Goal: Check status: Check status

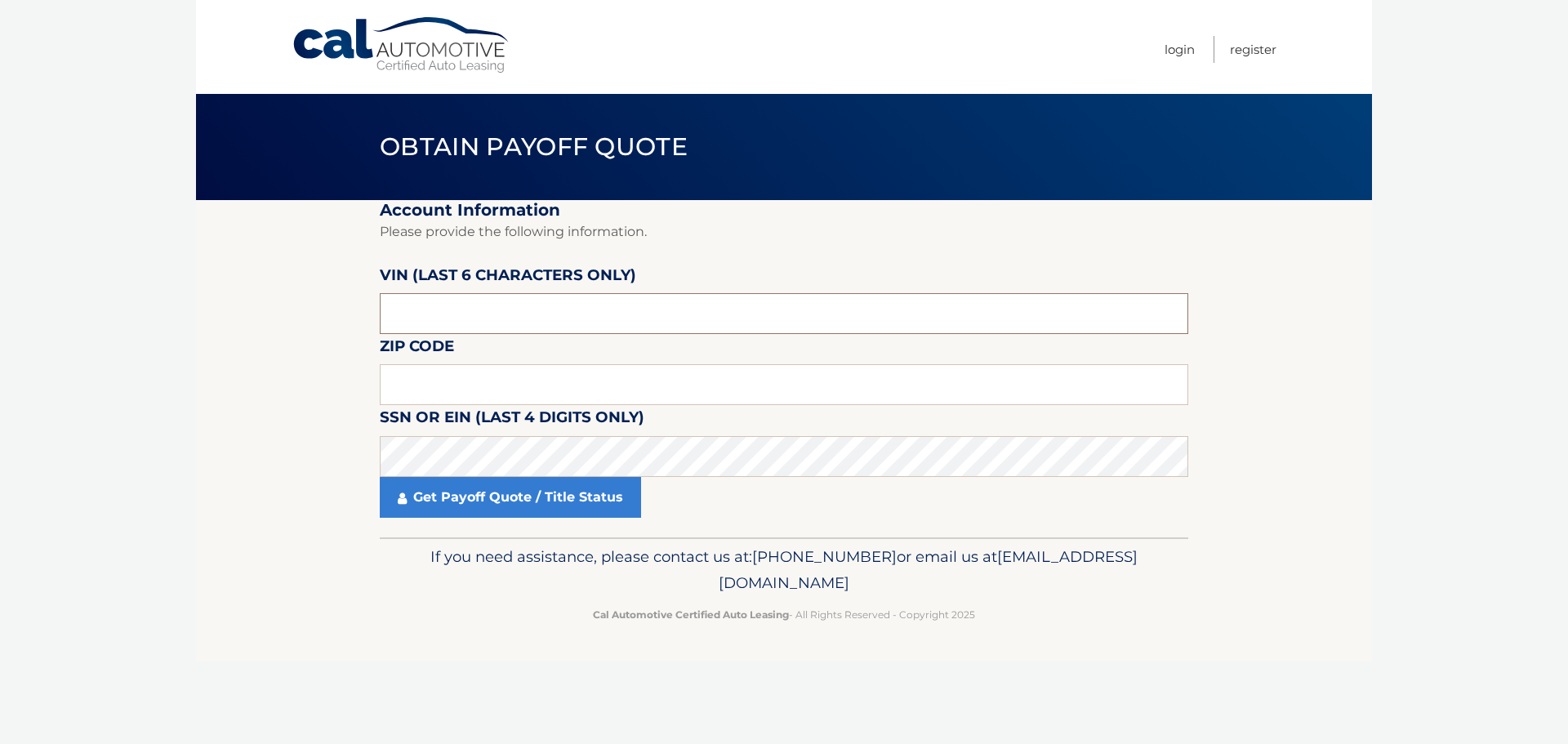
click at [473, 313] on input "text" at bounding box center [784, 314] width 808 height 41
click at [556, 315] on input "text" at bounding box center [784, 314] width 808 height 41
type input "008861"
click at [518, 407] on label "SSN or EIN (last 4 digits only)" at bounding box center [512, 420] width 265 height 30
click at [528, 382] on input "text" at bounding box center [784, 385] width 808 height 41
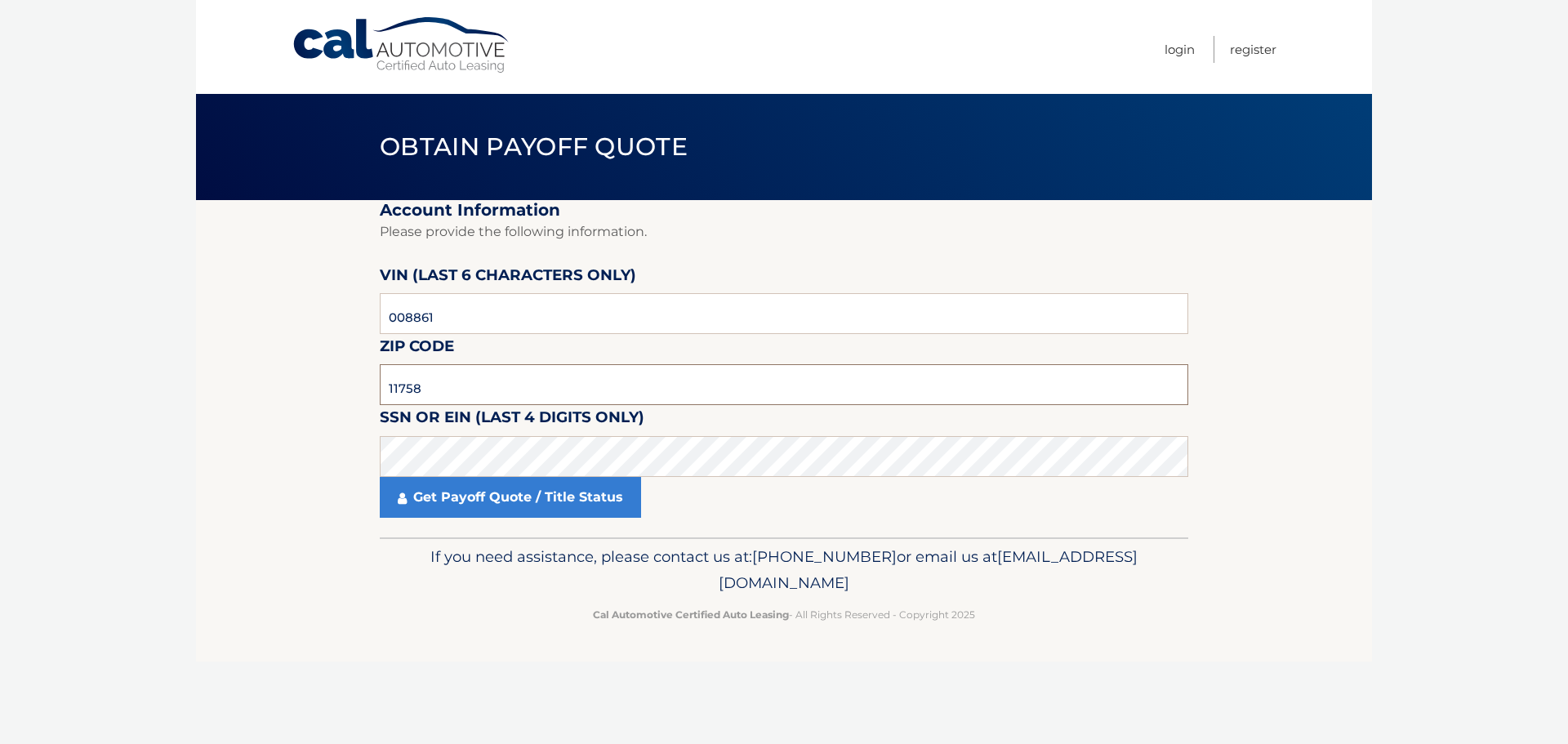
type input "11758"
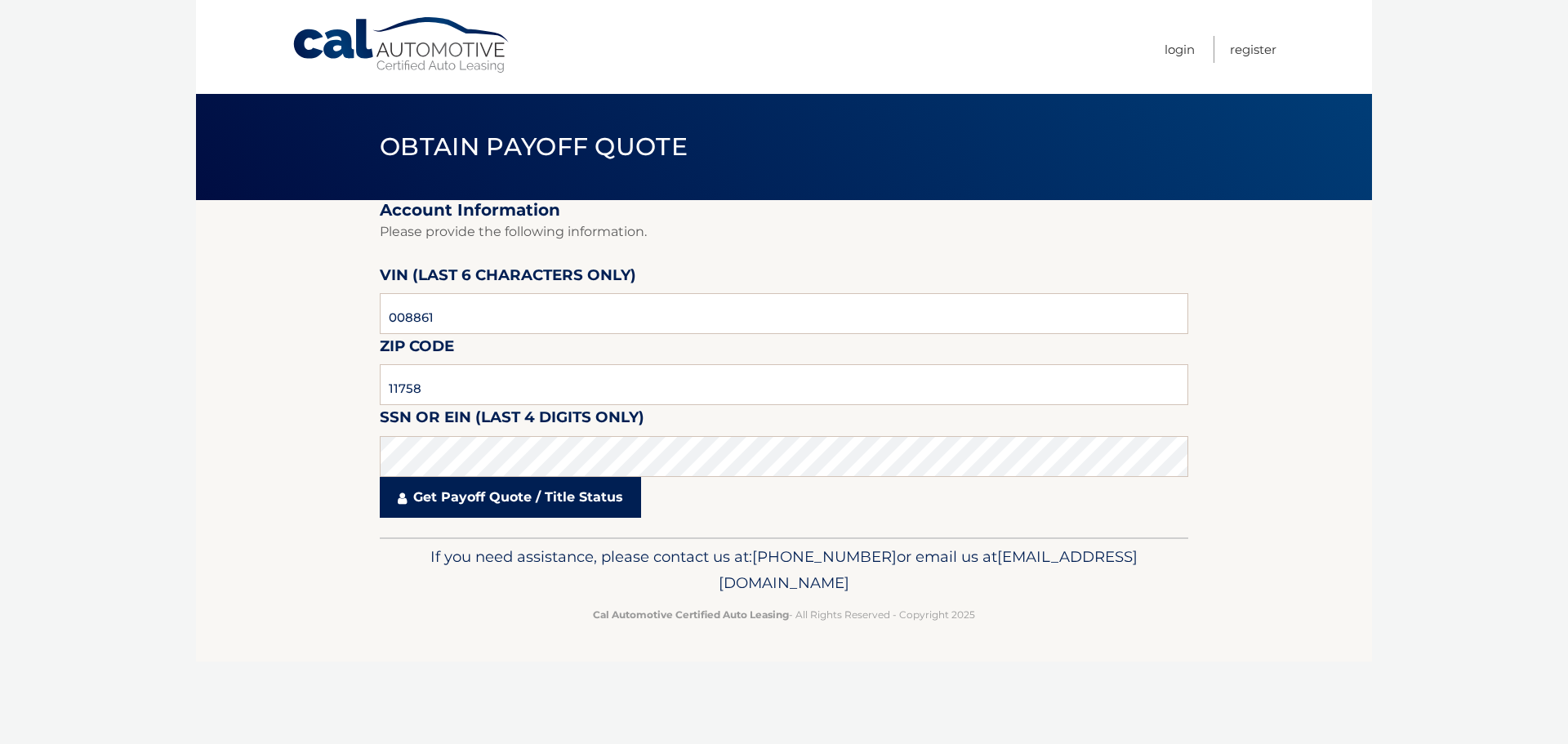
click at [508, 495] on link "Get Payoff Quote / Title Status" at bounding box center [510, 498] width 262 height 41
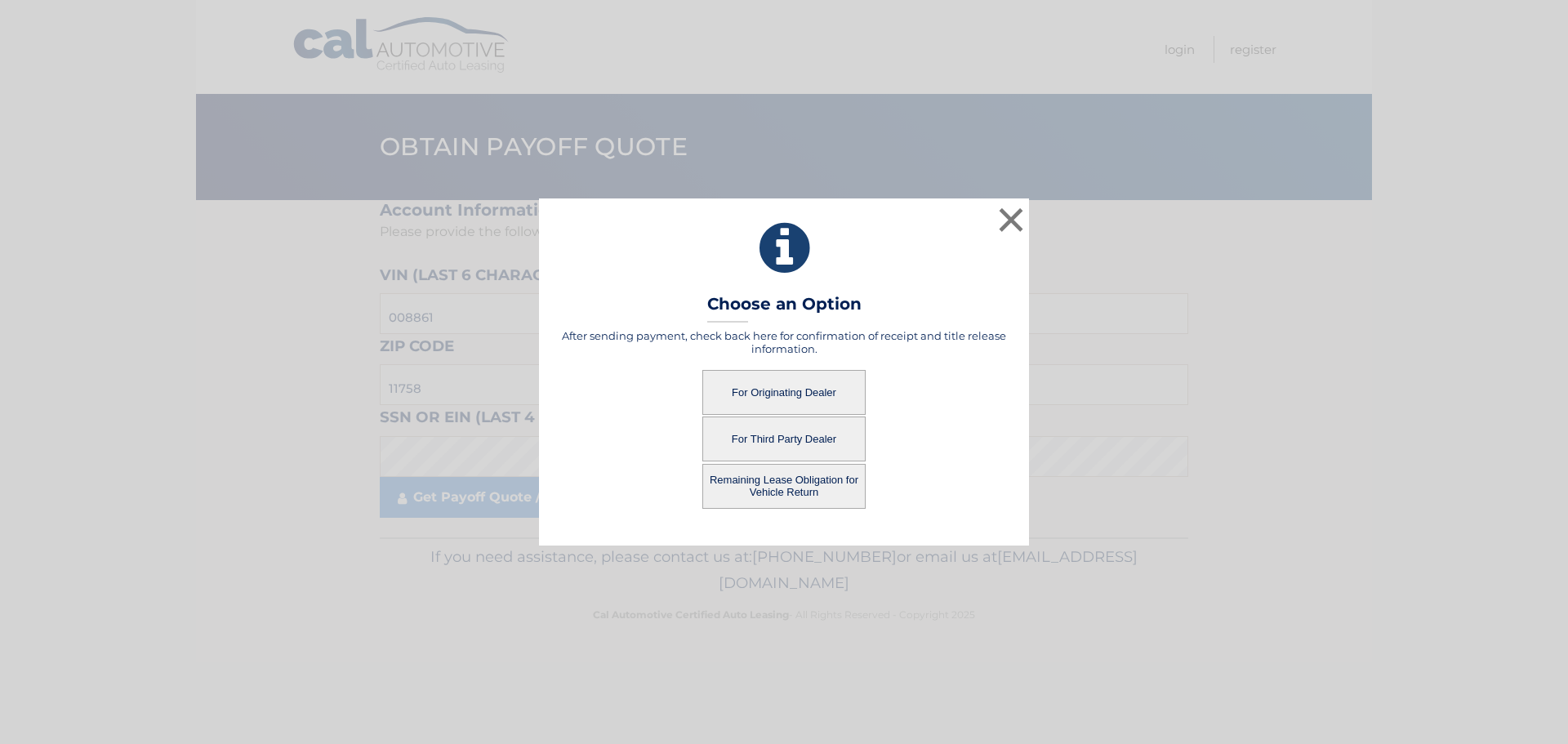
click at [826, 393] on button "For Originating Dealer" at bounding box center [784, 393] width 163 height 45
click at [802, 393] on button "For Originating Dealer" at bounding box center [784, 393] width 163 height 45
click at [783, 398] on button "For Originating Dealer" at bounding box center [784, 393] width 163 height 45
